Goal: Transaction & Acquisition: Purchase product/service

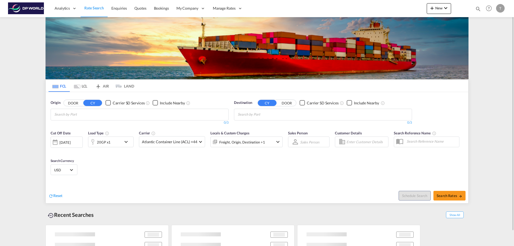
click at [93, 114] on input "Chips input." at bounding box center [79, 114] width 51 height 9
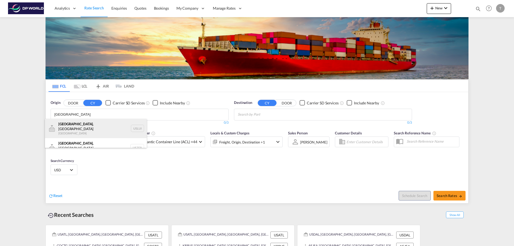
type input "[GEOGRAPHIC_DATA]"
click at [82, 124] on div "[GEOGRAPHIC_DATA] , [GEOGRAPHIC_DATA] [GEOGRAPHIC_DATA] USLUI" at bounding box center [96, 128] width 102 height 19
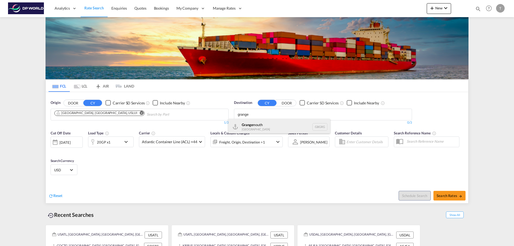
type input "grange"
click at [257, 126] on div "Grange mouth [GEOGRAPHIC_DATA] GBGRG" at bounding box center [279, 127] width 102 height 16
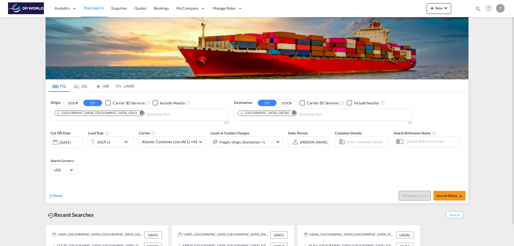
click at [119, 141] on div "20GP x1" at bounding box center [104, 141] width 33 height 11
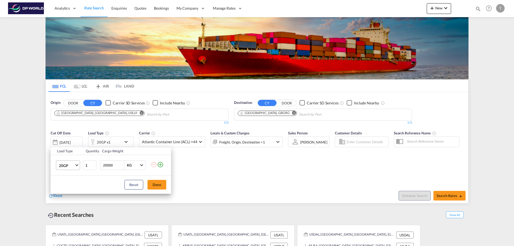
click at [74, 163] on span "20GP" at bounding box center [67, 165] width 16 height 5
click at [0, 0] on div "40HC" at bounding box center [0, 0] width 0 height 0
click at [157, 184] on button "Done" at bounding box center [156, 185] width 19 height 10
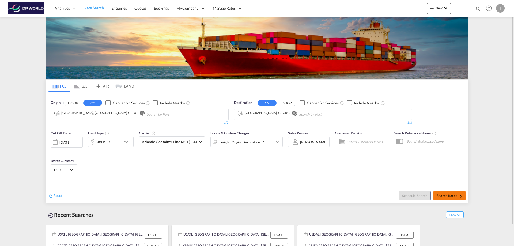
click at [448, 198] on button "Search Rates" at bounding box center [449, 196] width 32 height 10
type input "USLUI to GBGRG / [DATE]"
